Goal: Navigation & Orientation: Go to known website

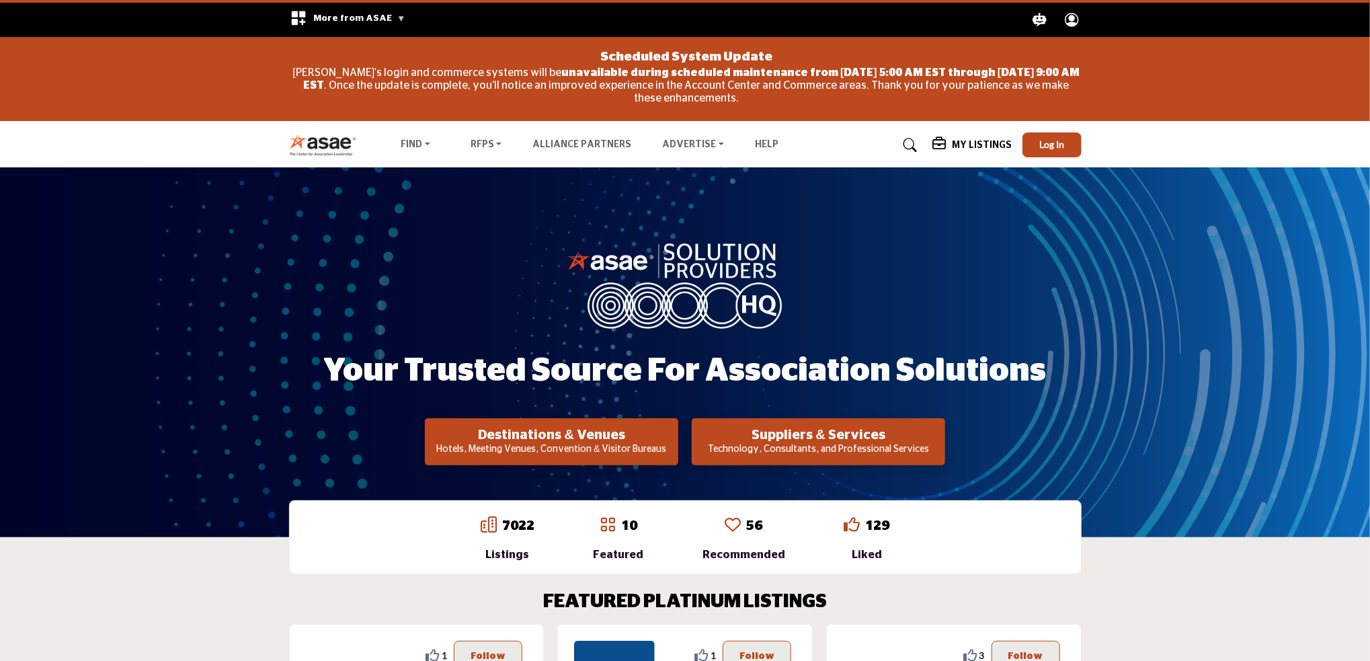
click at [323, 147] on img at bounding box center [326, 145] width 75 height 22
click at [323, 146] on img at bounding box center [326, 145] width 75 height 22
click at [334, 19] on span "More from ASAE" at bounding box center [359, 17] width 92 height 9
click at [1052, 138] on button "Log In" at bounding box center [1052, 144] width 59 height 25
